Goal: Task Accomplishment & Management: Manage account settings

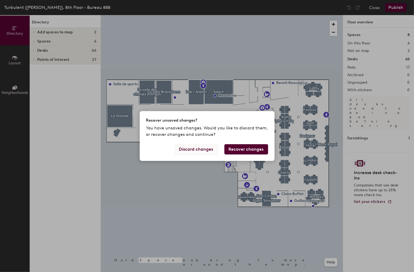
click at [200, 150] on button "Discard changes" at bounding box center [195, 149] width 43 height 10
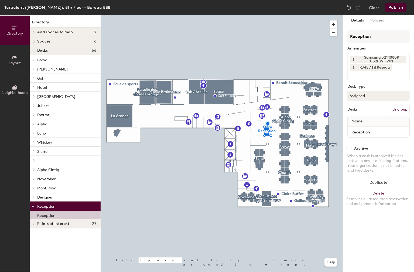
click at [367, 73] on input at bounding box center [374, 74] width 49 height 6
type input "ye"
click at [371, 86] on div "Yealink MP56 POE IP Phone" at bounding box center [387, 87] width 78 height 8
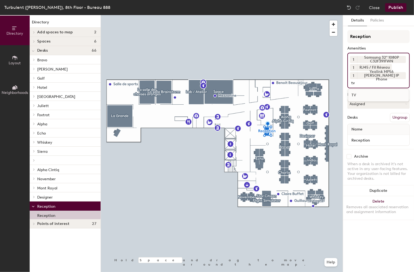
type input "tv"
click at [363, 95] on div "TV" at bounding box center [378, 95] width 61 height 8
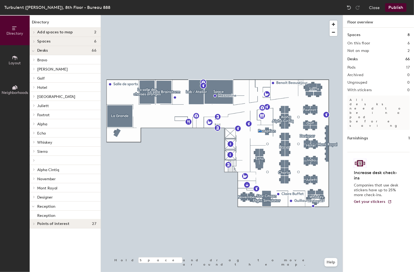
click at [258, 15] on div at bounding box center [222, 15] width 242 height 0
click at [392, 6] on button "Publish" at bounding box center [395, 7] width 21 height 9
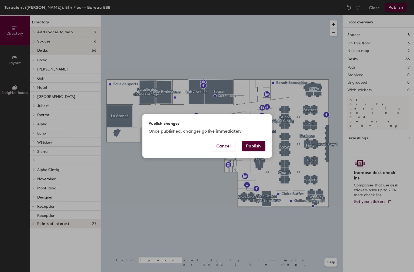
click at [262, 149] on button "Publish" at bounding box center [253, 146] width 23 height 10
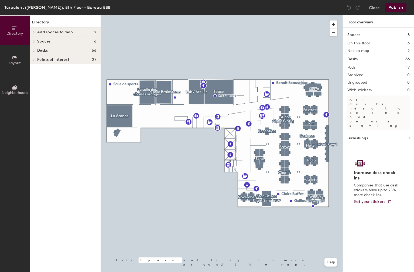
click at [12, 60] on icon at bounding box center [15, 58] width 6 height 6
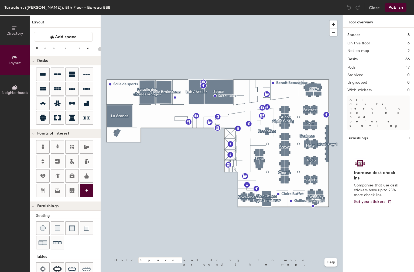
click at [84, 188] on icon at bounding box center [86, 191] width 6 height 6
type input "20"
type input "TV"
click at [298, 15] on div at bounding box center [222, 15] width 242 height 0
click at [258, 15] on div at bounding box center [222, 15] width 242 height 0
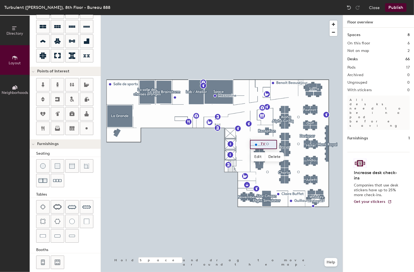
scroll to position [66, 0]
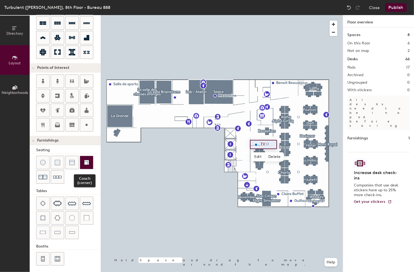
click at [84, 162] on img at bounding box center [86, 162] width 5 height 5
click at [89, 161] on div at bounding box center [86, 162] width 13 height 13
click at [257, 156] on span "Edit" at bounding box center [258, 157] width 14 height 9
click at [278, 15] on div at bounding box center [222, 15] width 242 height 0
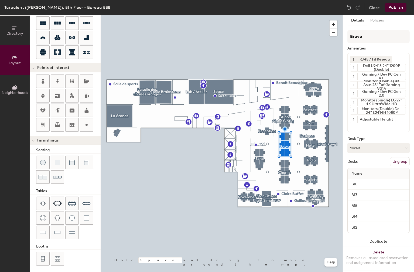
click at [393, 8] on button "Publish" at bounding box center [395, 7] width 21 height 9
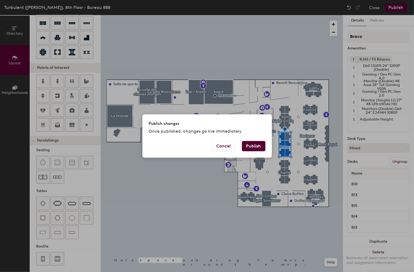
click at [258, 147] on button "Publish" at bounding box center [253, 146] width 23 height 10
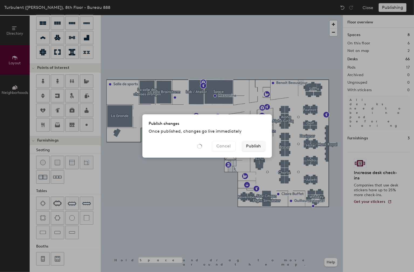
type input "20"
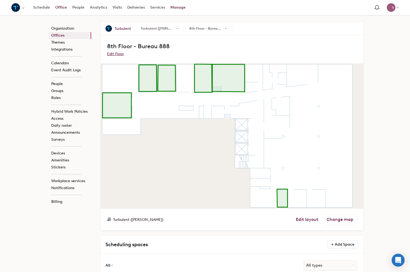
click at [58, 6] on link "Office" at bounding box center [61, 8] width 17 height 10
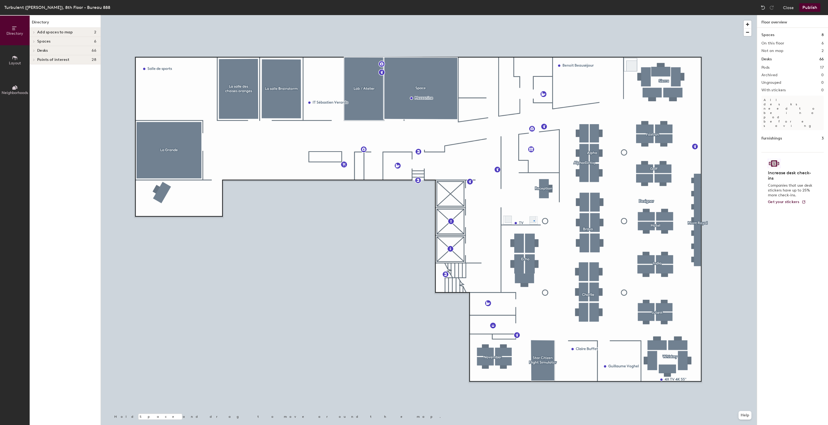
click at [534, 15] on div at bounding box center [429, 15] width 656 height 0
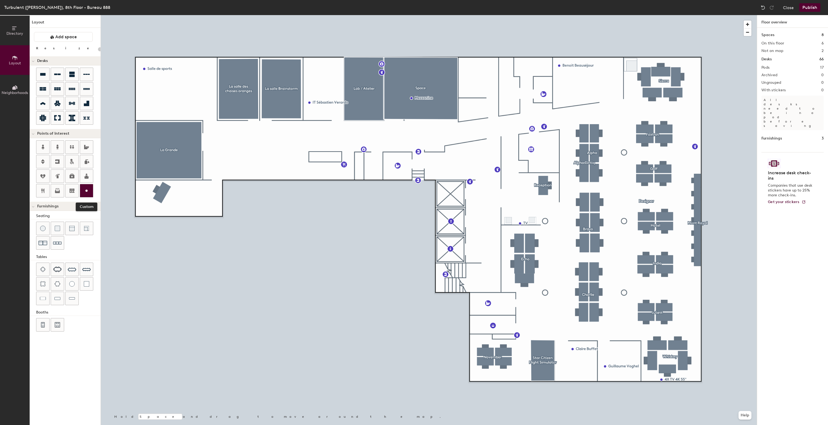
click at [85, 194] on div at bounding box center [86, 190] width 13 height 13
type input "20"
type input "iPad"
click at [85, 193] on icon at bounding box center [86, 191] width 6 height 6
type input "20"
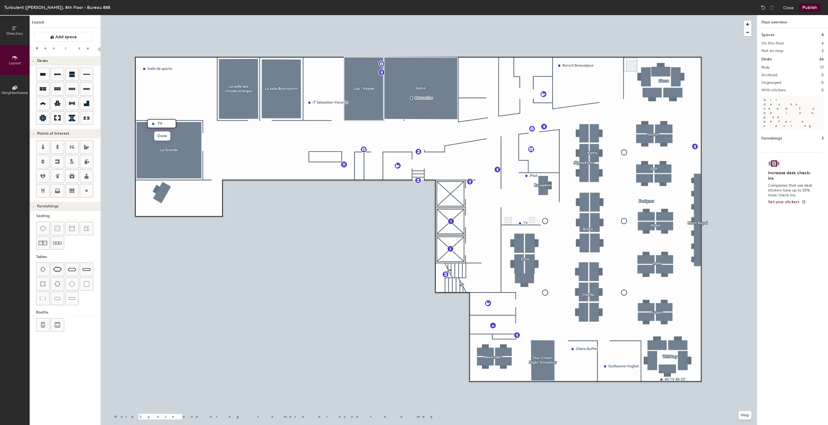
type input "TV"
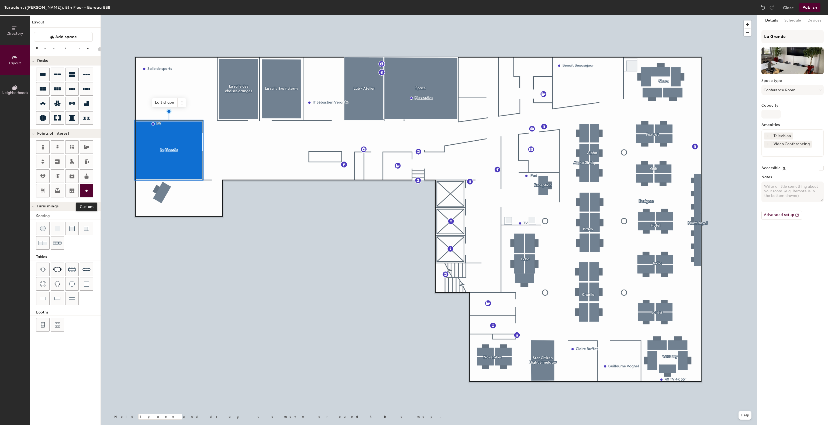
click at [86, 185] on div at bounding box center [86, 190] width 13 height 13
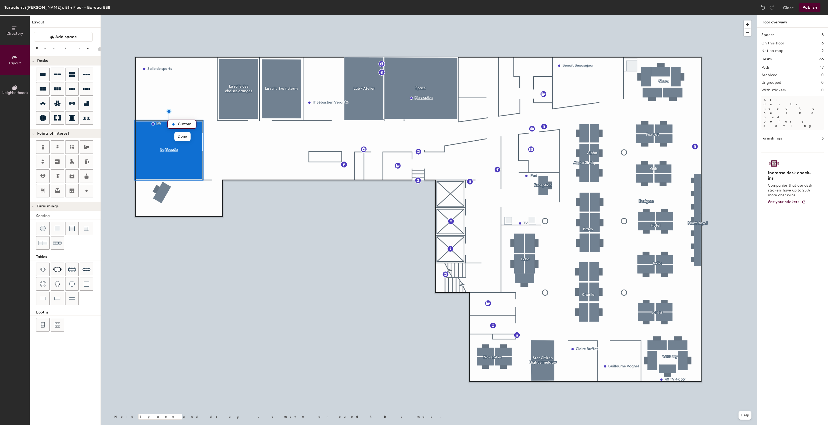
type input "20"
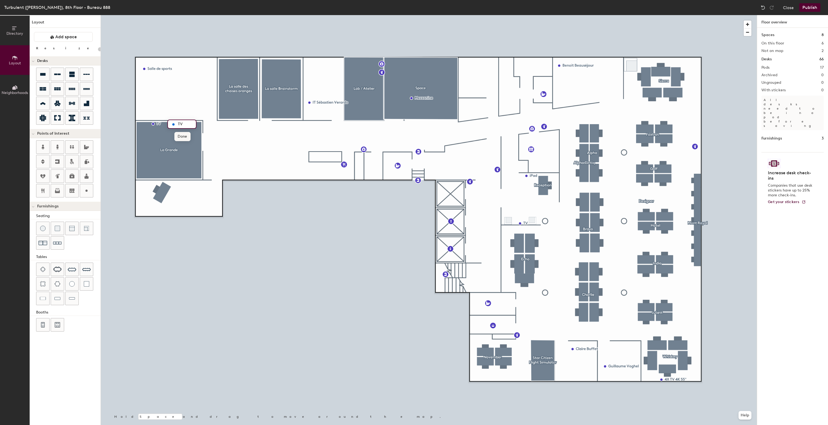
type input "TV"
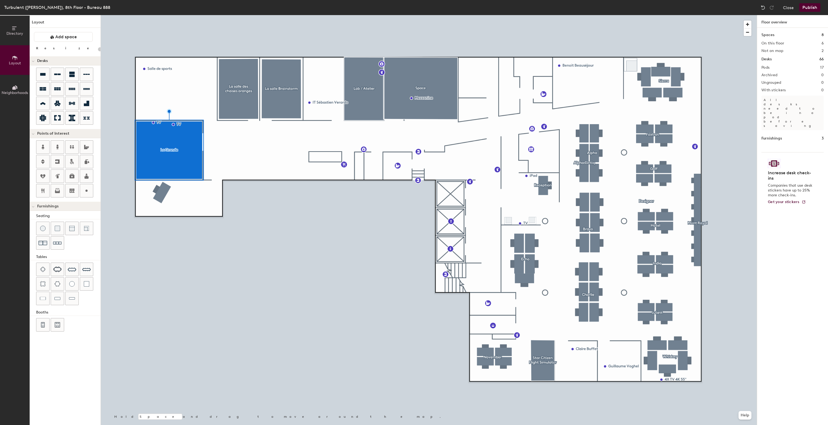
type input "20"
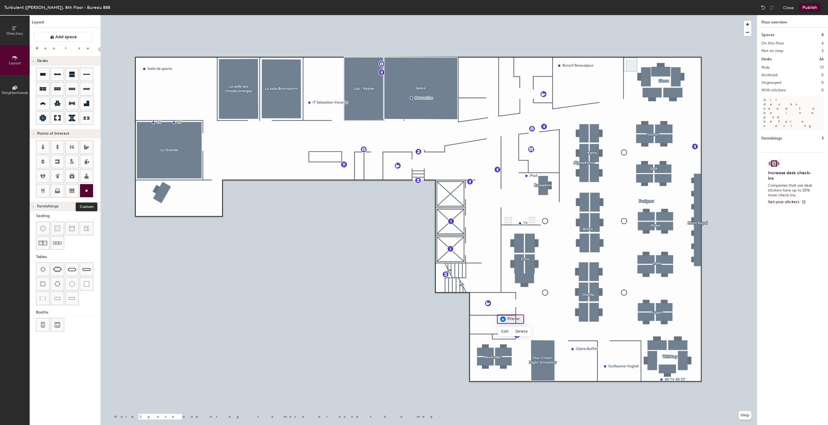
click at [89, 189] on icon at bounding box center [86, 191] width 6 height 6
type input "20"
drag, startPoint x: 528, startPoint y: 317, endPoint x: 513, endPoint y: 319, distance: 14.9
click at [513, 319] on input "Shreder" at bounding box center [520, 319] width 17 height 8
paste input "shred"
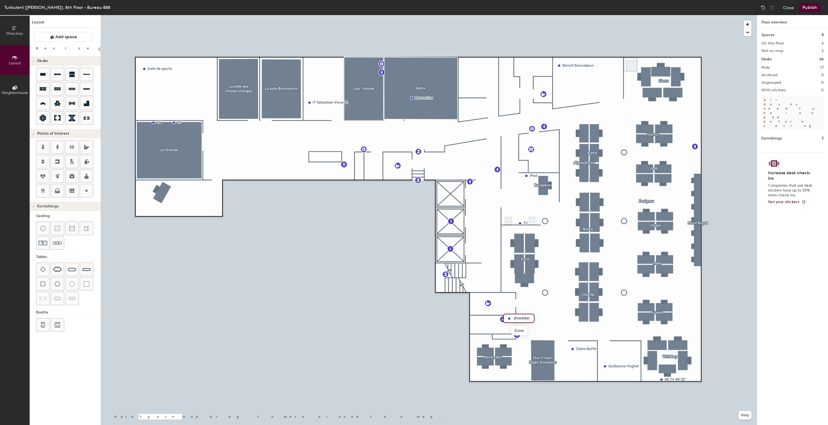
type input "shredder"
click at [806, 6] on button "Publish" at bounding box center [809, 7] width 21 height 9
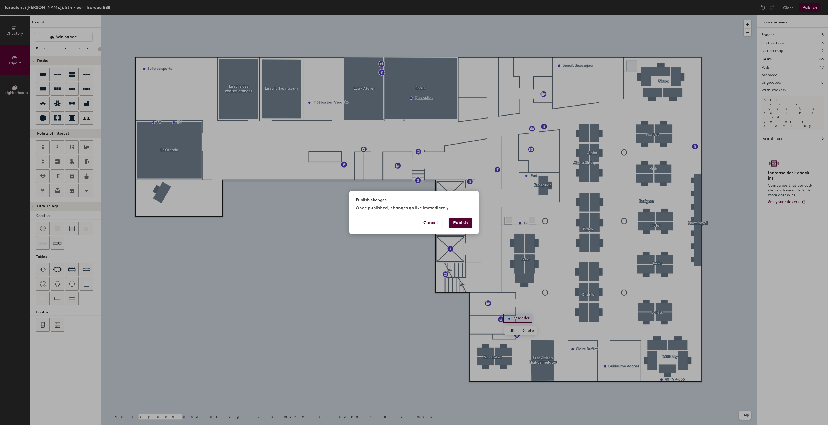
click at [460, 223] on button "Publish" at bounding box center [460, 223] width 23 height 10
type input "20"
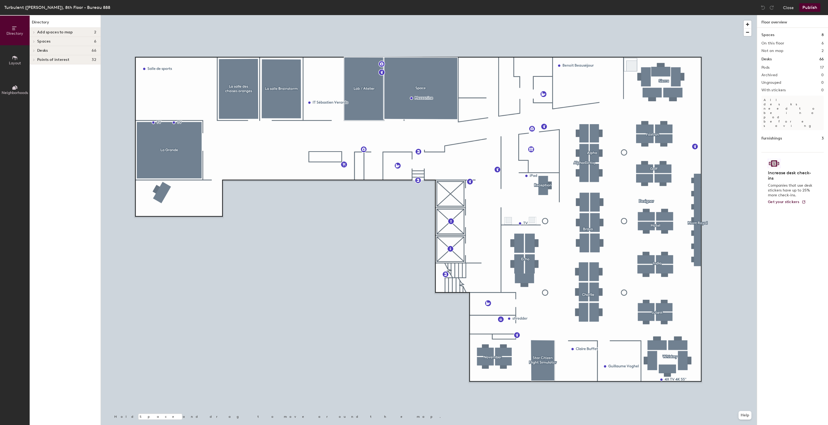
click at [19, 60] on button "Layout" at bounding box center [15, 60] width 30 height 30
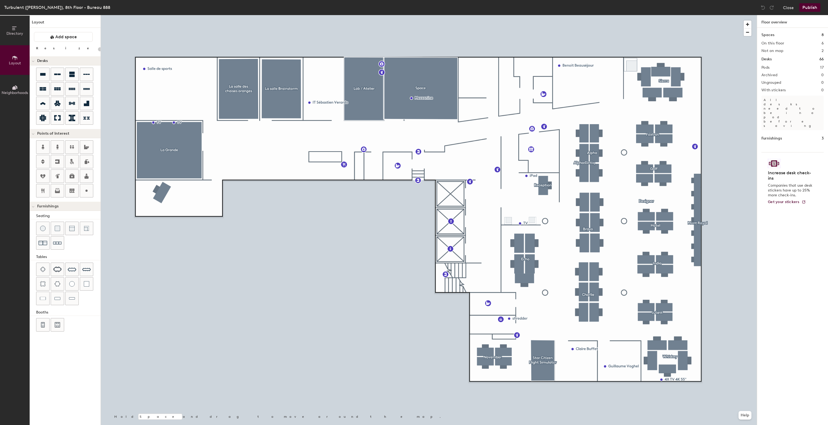
click at [15, 93] on span "Neighborhoods" at bounding box center [15, 93] width 26 height 5
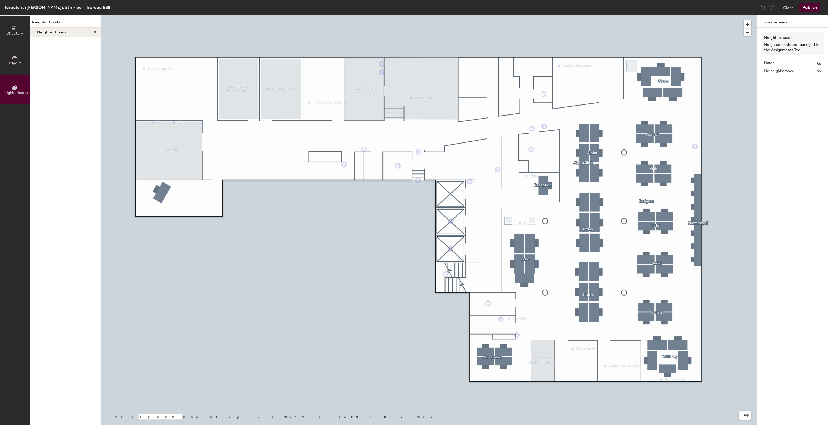
click at [35, 33] on span at bounding box center [33, 32] width 5 height 3
click at [19, 58] on button "Layout" at bounding box center [15, 60] width 30 height 30
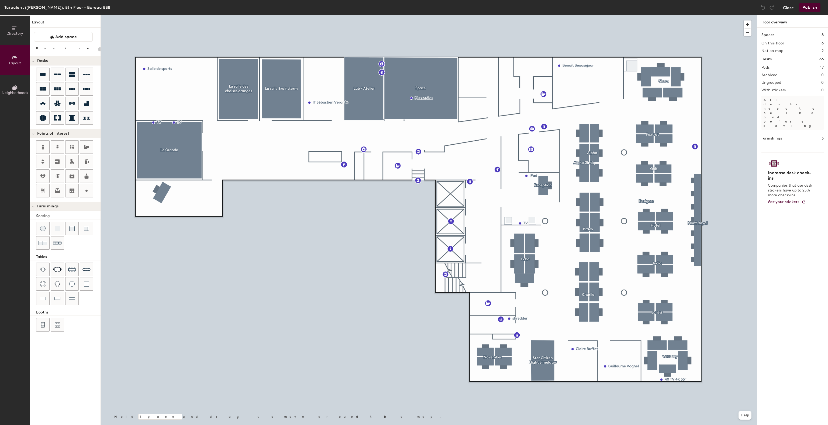
click at [784, 9] on button "Close" at bounding box center [788, 7] width 11 height 9
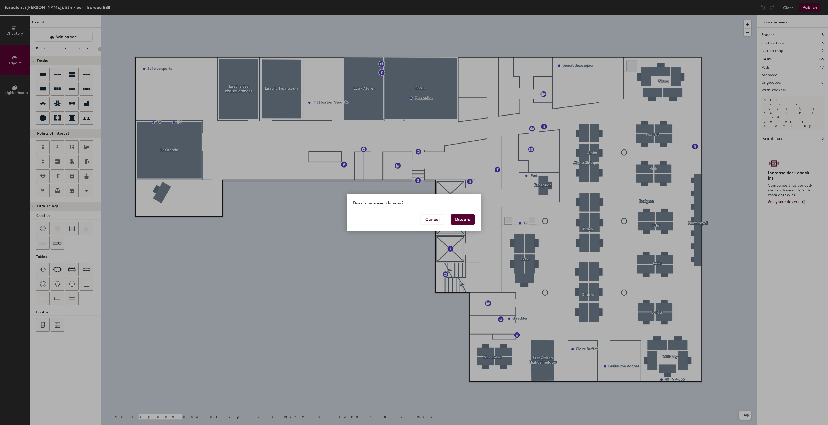
click at [463, 219] on button "Discard" at bounding box center [463, 220] width 24 height 10
type input "20"
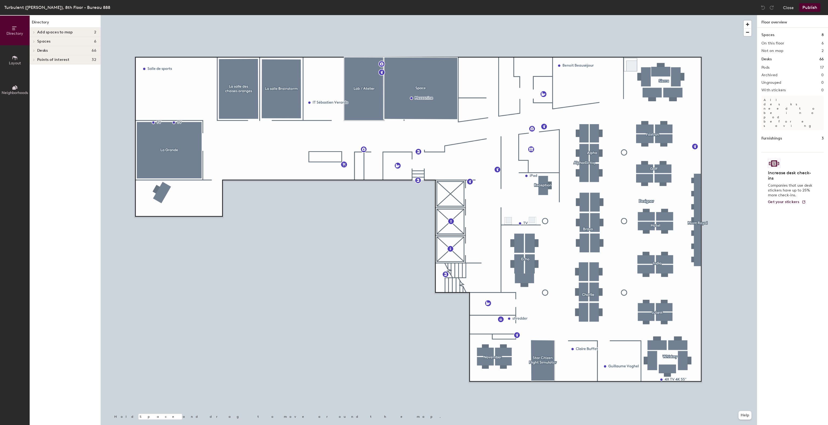
click at [35, 31] on span at bounding box center [33, 32] width 5 height 3
click at [39, 41] on p "N" at bounding box center [38, 41] width 3 height 6
click at [43, 51] on p "Sil test" at bounding box center [43, 50] width 12 height 6
click at [39, 58] on span "Spaces" at bounding box center [43, 59] width 13 height 4
click at [46, 70] on p "La Grande" at bounding box center [46, 67] width 18 height 6
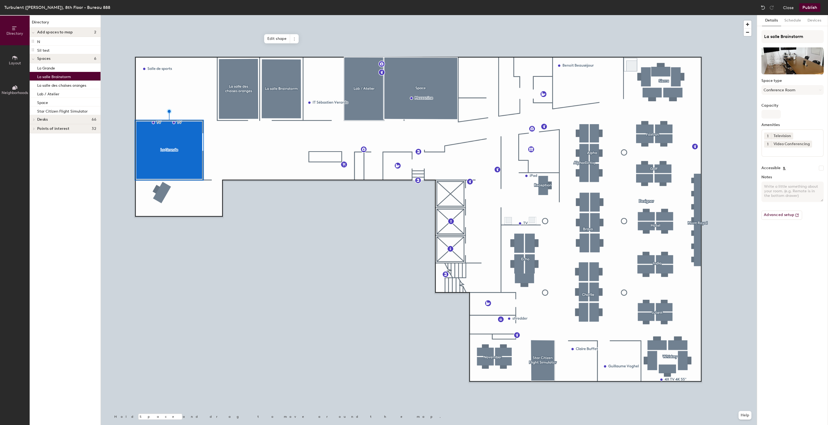
click at [49, 78] on p "La salle Brainstorm" at bounding box center [54, 76] width 34 height 6
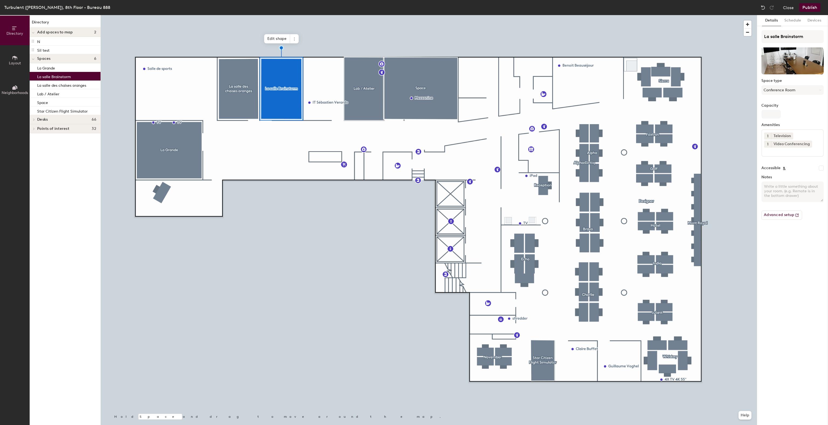
click at [36, 120] on span at bounding box center [33, 119] width 5 height 3
click at [35, 229] on span at bounding box center [33, 229] width 5 height 3
click at [38, 239] on p "SS10" at bounding box center [41, 238] width 8 height 6
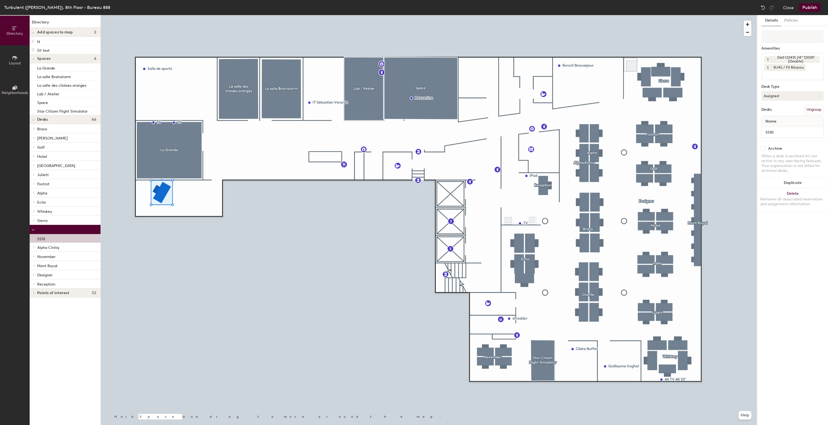
click at [33, 232] on span at bounding box center [33, 230] width 3 height 5
click at [34, 240] on icon at bounding box center [34, 238] width 2 height 3
click at [34, 240] on span at bounding box center [33, 239] width 3 height 5
click at [36, 248] on span at bounding box center [33, 248] width 5 height 3
click at [36, 248] on div at bounding box center [33, 247] width 7 height 9
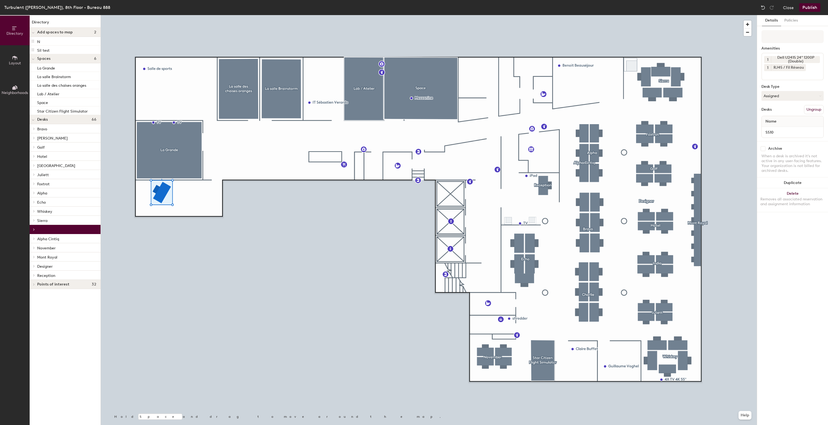
click at [36, 277] on span at bounding box center [33, 275] width 5 height 3
click at [39, 284] on p "Reception" at bounding box center [46, 284] width 18 height 6
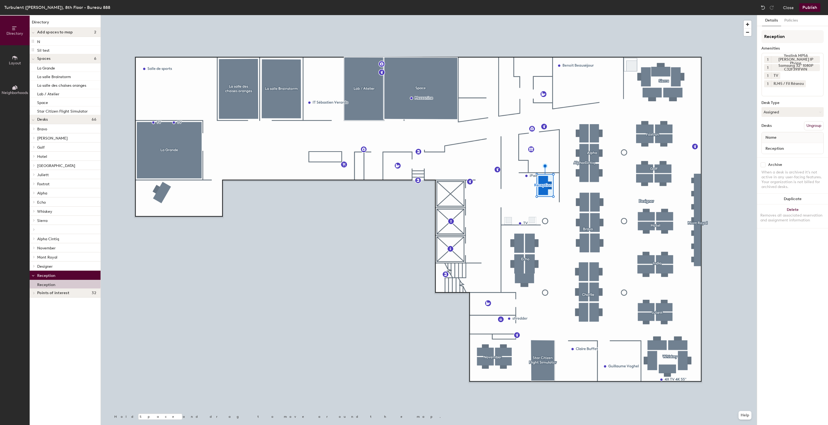
click at [34, 291] on div at bounding box center [33, 293] width 7 height 9
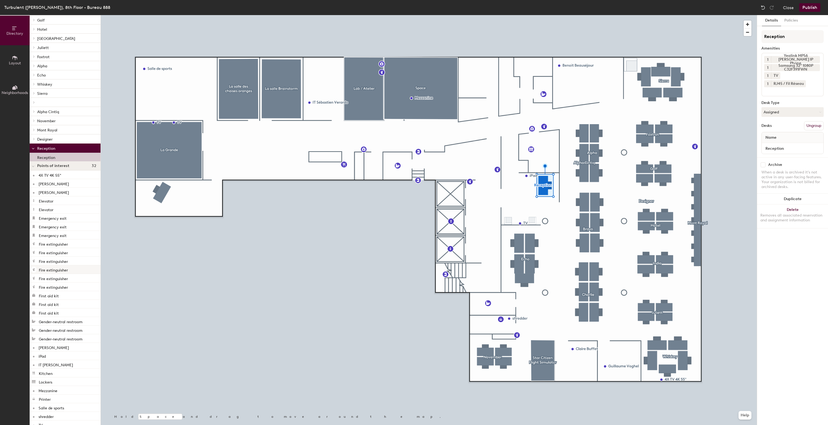
scroll to position [135, 0]
click at [53, 186] on p "Claire Buffet" at bounding box center [54, 184] width 30 height 6
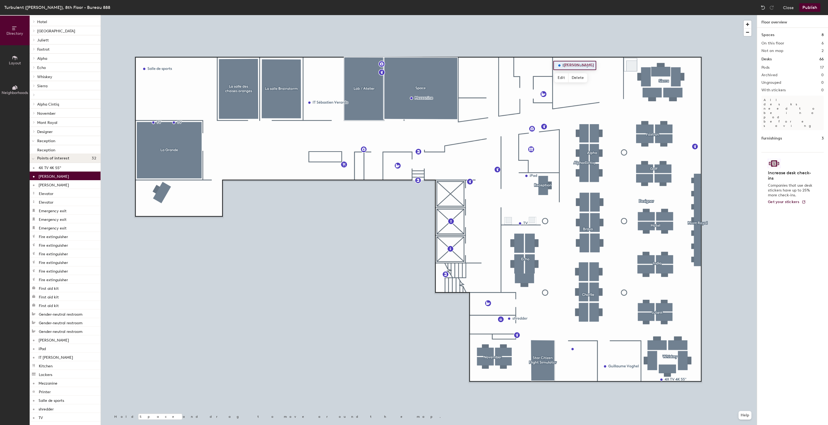
click at [53, 179] on div "Benoit Beauséjour" at bounding box center [65, 176] width 71 height 9
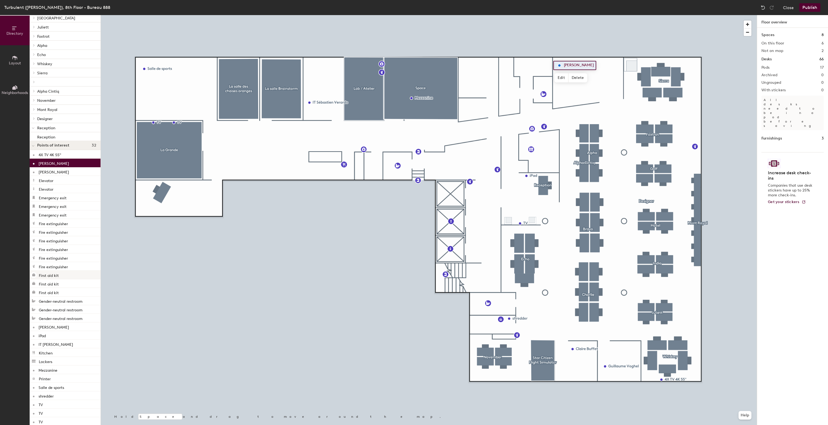
scroll to position [153, 0]
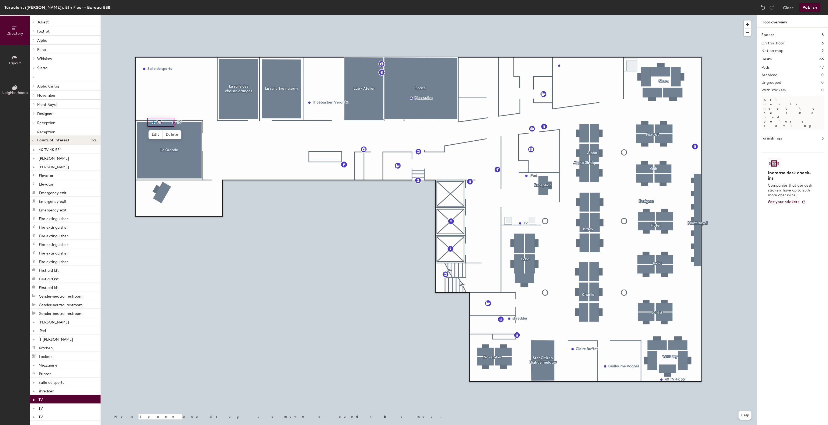
click at [41, 399] on p "TV" at bounding box center [41, 399] width 4 height 6
click at [41, 407] on p "TV" at bounding box center [41, 408] width 4 height 6
click at [40, 418] on p "TV" at bounding box center [41, 416] width 4 height 6
click at [42, 392] on p "shredder" at bounding box center [46, 391] width 15 height 6
click at [45, 383] on p "Salle de sports" at bounding box center [52, 382] width 26 height 6
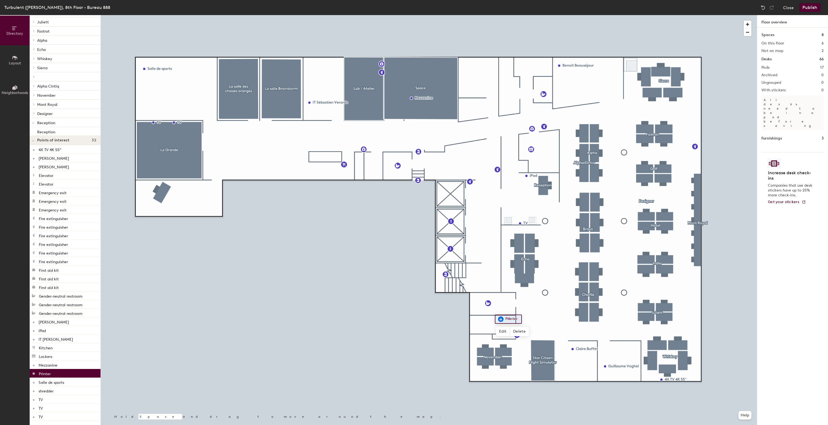
click at [46, 376] on p "Printer" at bounding box center [45, 373] width 12 height 6
click at [47, 367] on p "Mezzanine" at bounding box center [48, 365] width 19 height 6
click at [50, 358] on p "Lockers" at bounding box center [45, 356] width 13 height 6
click at [51, 349] on p "Kitchen" at bounding box center [46, 347] width 14 height 6
click at [52, 341] on p "IT Sébastien Verardo" at bounding box center [56, 339] width 34 height 6
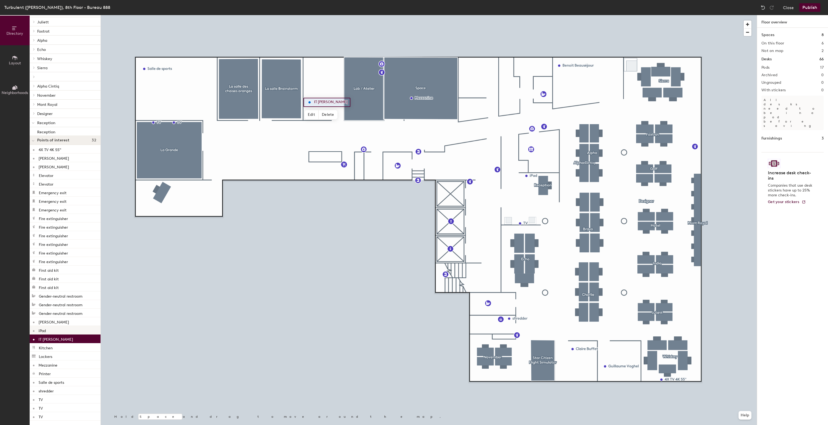
click at [53, 330] on div "iPad" at bounding box center [65, 330] width 71 height 9
click at [54, 321] on p "Guillaume Voghel" at bounding box center [54, 322] width 30 height 6
click at [56, 311] on p "Gender-neutral restroom" at bounding box center [61, 313] width 44 height 6
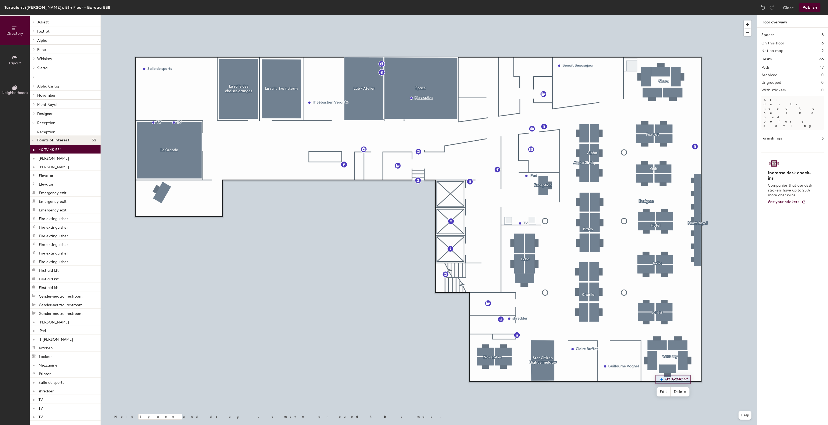
click at [51, 151] on p "4X TV 4K 55"" at bounding box center [50, 149] width 23 height 6
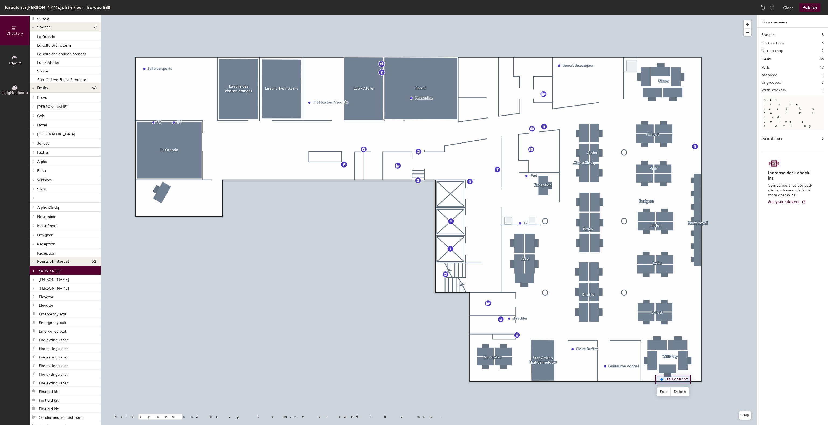
scroll to position [0, 0]
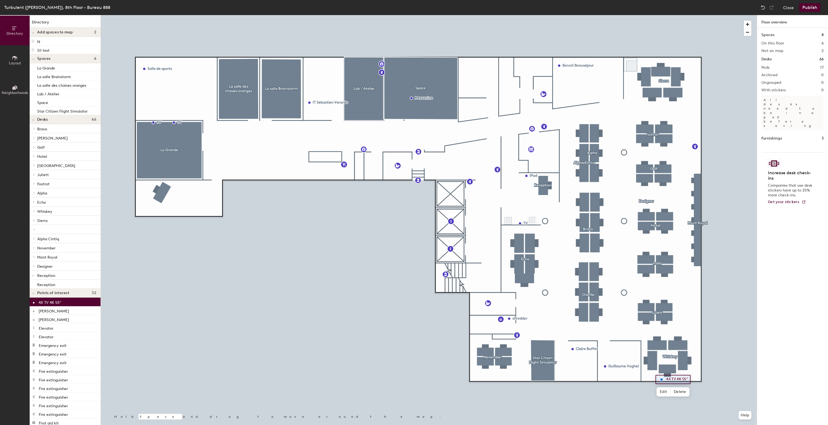
click at [15, 61] on span "Layout" at bounding box center [15, 63] width 12 height 5
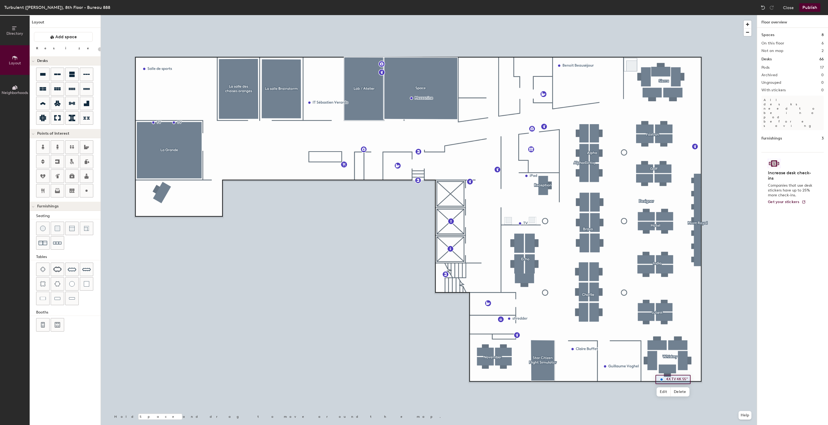
click at [18, 89] on button "Neighborhoods" at bounding box center [15, 90] width 30 height 30
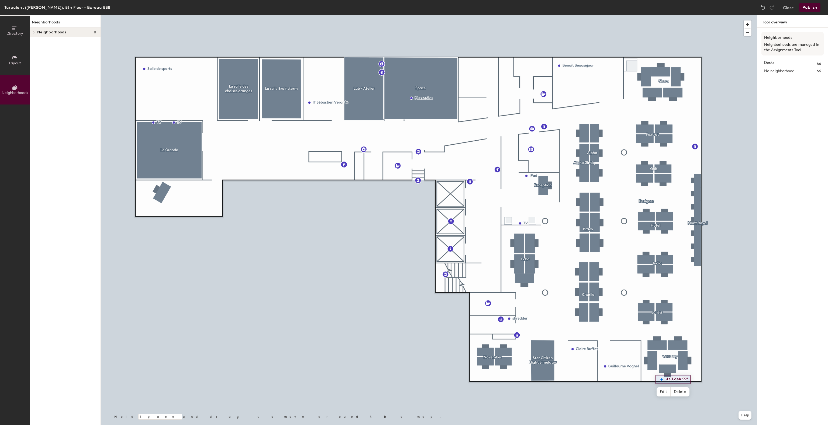
click at [17, 65] on button "Layout" at bounding box center [15, 60] width 30 height 30
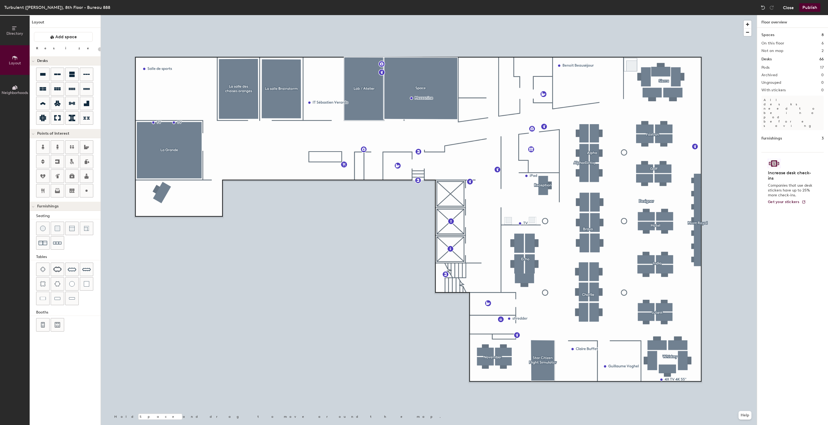
click at [785, 6] on button "Close" at bounding box center [788, 7] width 11 height 9
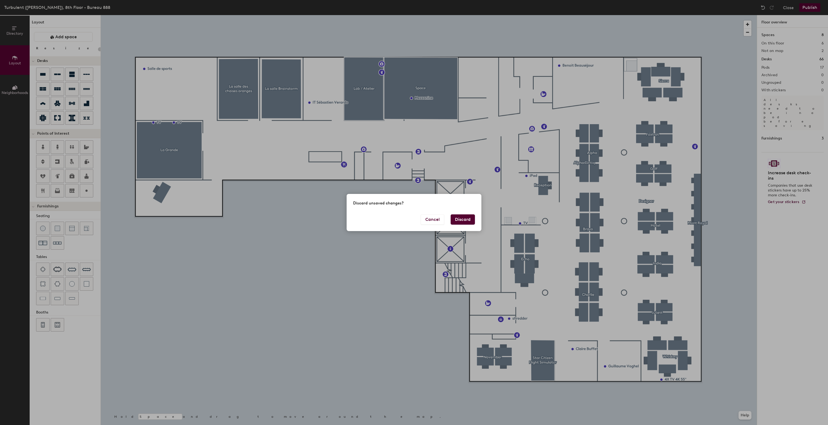
click at [470, 218] on button "Discard" at bounding box center [463, 220] width 24 height 10
type input "20"
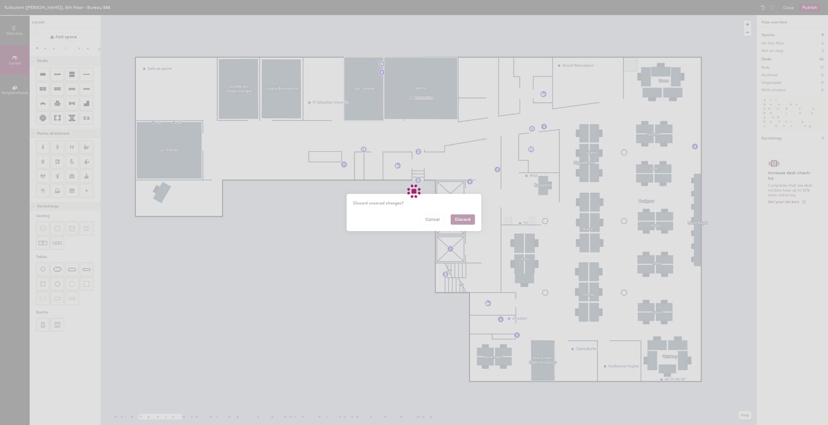
click at [468, 220] on div at bounding box center [414, 212] width 828 height 425
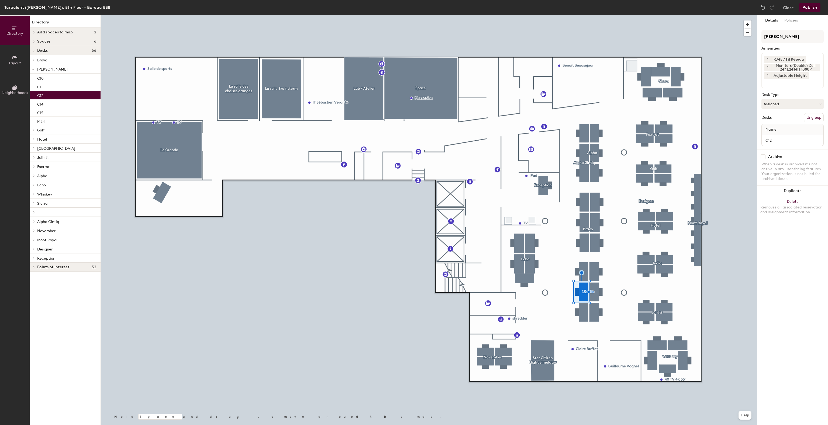
click at [816, 67] on icon at bounding box center [817, 67] width 4 height 4
click at [780, 76] on input at bounding box center [788, 74] width 49 height 6
type input "2415"
click at [790, 93] on div "Dell U2415 24" 1200P (Single)" at bounding box center [792, 95] width 61 height 8
click at [779, 95] on div "Asus 4K 34" ultra-wide 180hz VG34VQ3B" at bounding box center [808, 95] width 93 height 8
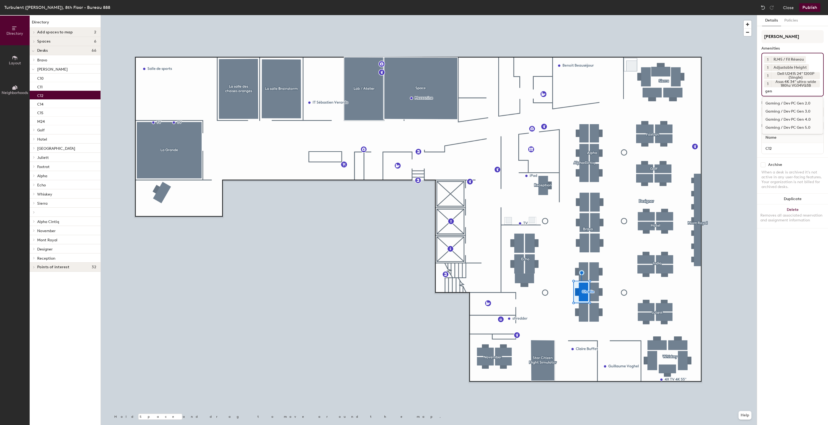
type input "gen"
click at [791, 120] on div "Gaming / Dev PC Gen 4.0" at bounding box center [792, 120] width 61 height 8
click at [809, 10] on button "Publish" at bounding box center [809, 7] width 21 height 9
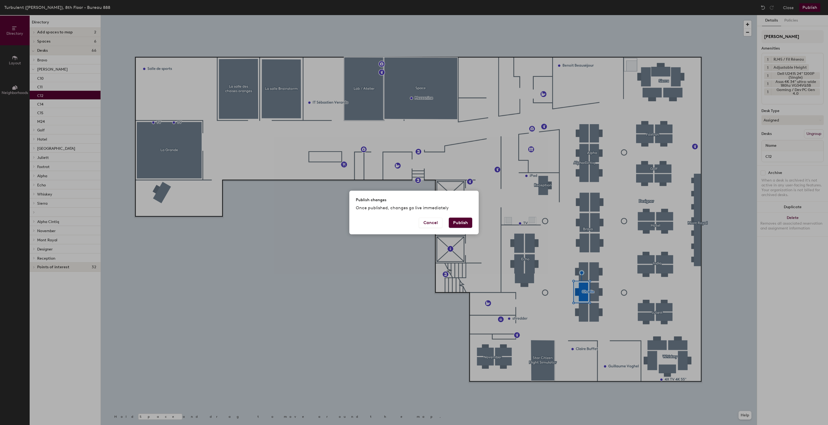
click at [462, 219] on button "Publish" at bounding box center [460, 223] width 23 height 10
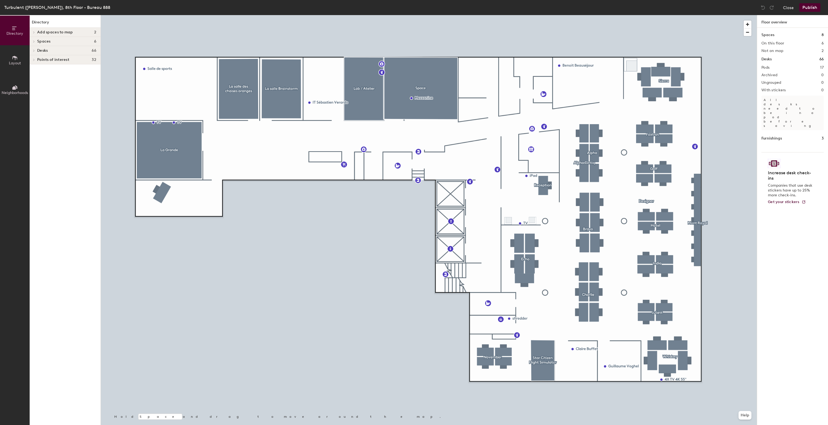
click at [15, 59] on icon at bounding box center [15, 58] width 6 height 6
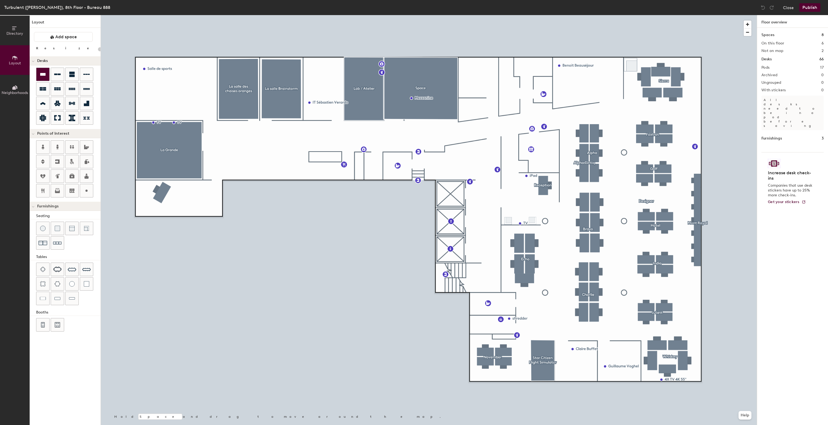
click at [46, 74] on icon at bounding box center [43, 74] width 6 height 6
click at [83, 102] on icon at bounding box center [86, 103] width 6 height 6
click at [84, 118] on icon at bounding box center [86, 118] width 6 height 3
click at [71, 296] on img at bounding box center [72, 298] width 6 height 5
click at [60, 297] on img at bounding box center [57, 298] width 6 height 5
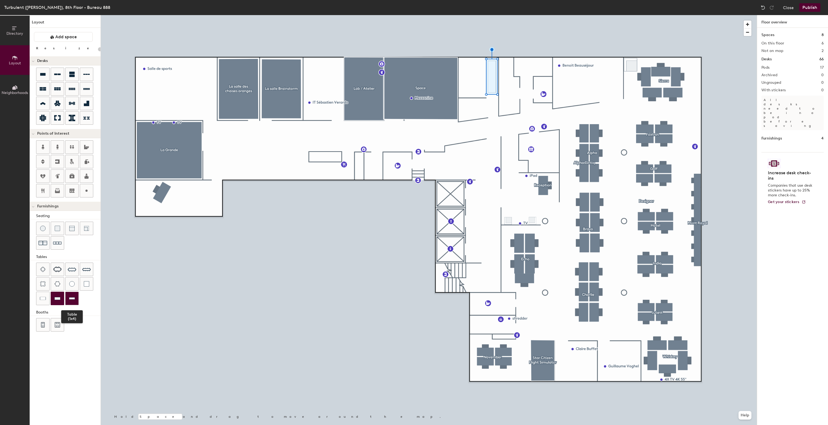
click at [69, 298] on img at bounding box center [72, 298] width 6 height 5
click at [490, 15] on div at bounding box center [429, 15] width 656 height 0
type input "40"
click at [479, 15] on div at bounding box center [429, 15] width 656 height 0
click at [86, 284] on img at bounding box center [86, 283] width 5 height 5
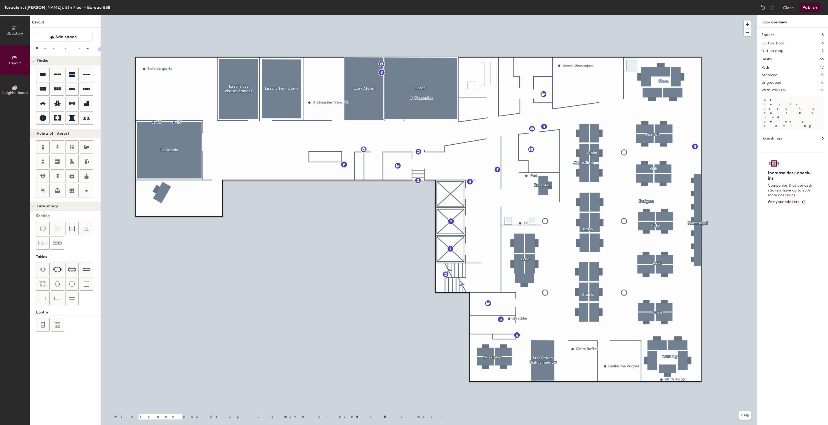
type input "40"
drag, startPoint x: 82, startPoint y: 189, endPoint x: 84, endPoint y: 187, distance: 2.9
click at [82, 188] on div at bounding box center [86, 190] width 13 height 13
type input "20"
type input "Server Room"
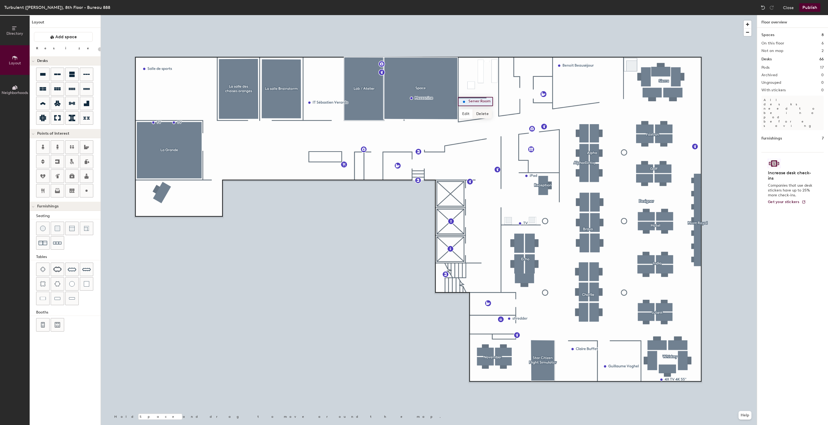
click at [484, 15] on div at bounding box center [429, 15] width 656 height 0
click at [72, 294] on div at bounding box center [71, 298] width 13 height 13
click at [77, 295] on div at bounding box center [71, 298] width 13 height 13
click at [84, 193] on icon at bounding box center [86, 191] width 6 height 6
type input "20"
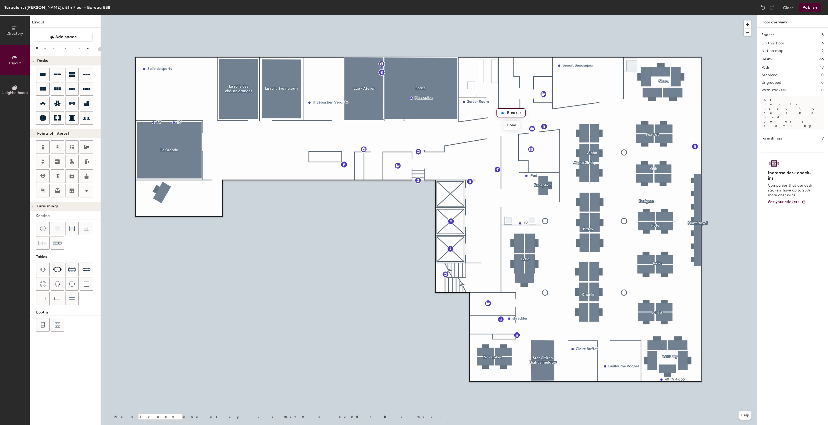
type input "Breaker"
type input "B"
click at [511, 112] on input "Elictrical Panel" at bounding box center [525, 113] width 39 height 8
type input "Electrical Panel"
click at [501, 15] on div at bounding box center [429, 15] width 656 height 0
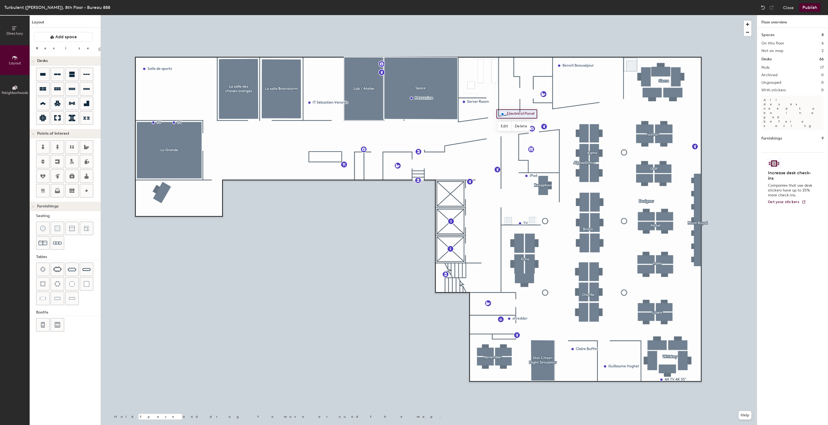
click at [551, 15] on div at bounding box center [429, 15] width 656 height 0
click at [503, 15] on div at bounding box center [429, 15] width 656 height 0
click at [808, 6] on button "Publish" at bounding box center [809, 7] width 21 height 9
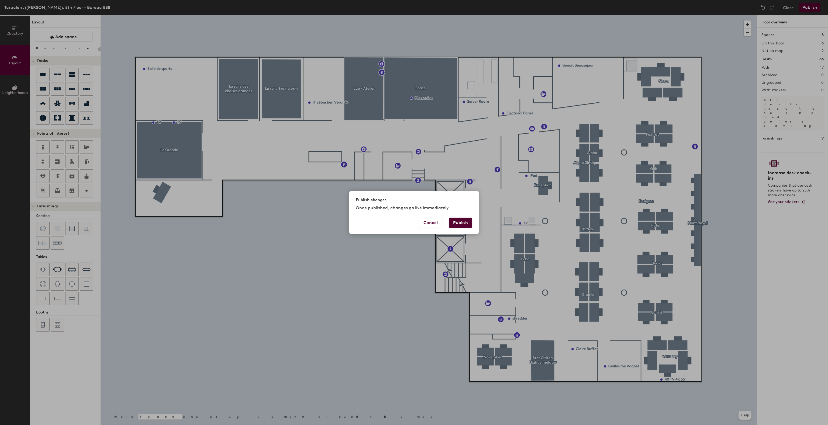
click at [454, 223] on button "Publish" at bounding box center [460, 223] width 23 height 10
type input "20"
